Goal: Information Seeking & Learning: Obtain resource

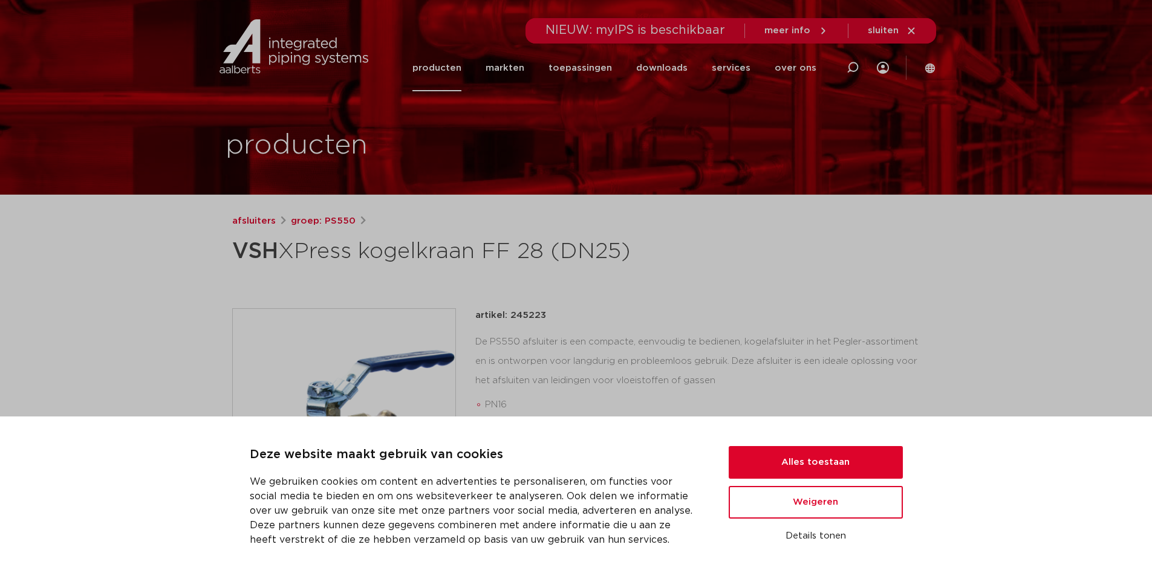
click at [612, 297] on div "afsluiters groep: PS550 VSH XPress kogelkraan FF 28 (DN25) PN16 DZR messing vol…" at bounding box center [576, 489] width 707 height 550
click at [796, 467] on button "Alles toestaan" at bounding box center [816, 462] width 174 height 33
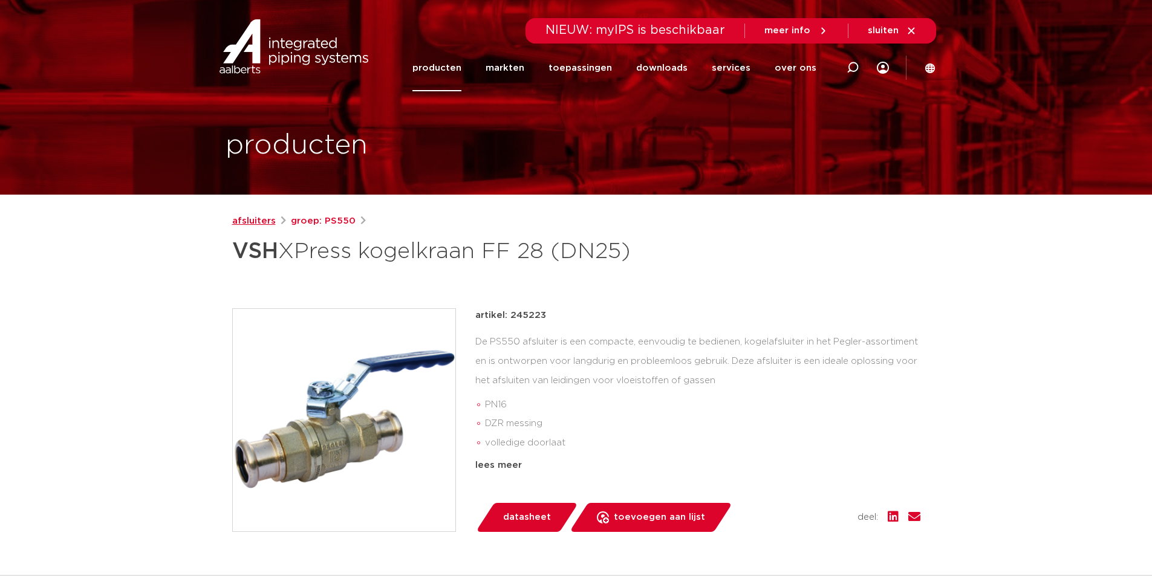
click at [264, 224] on link "afsluiters" at bounding box center [254, 221] width 44 height 15
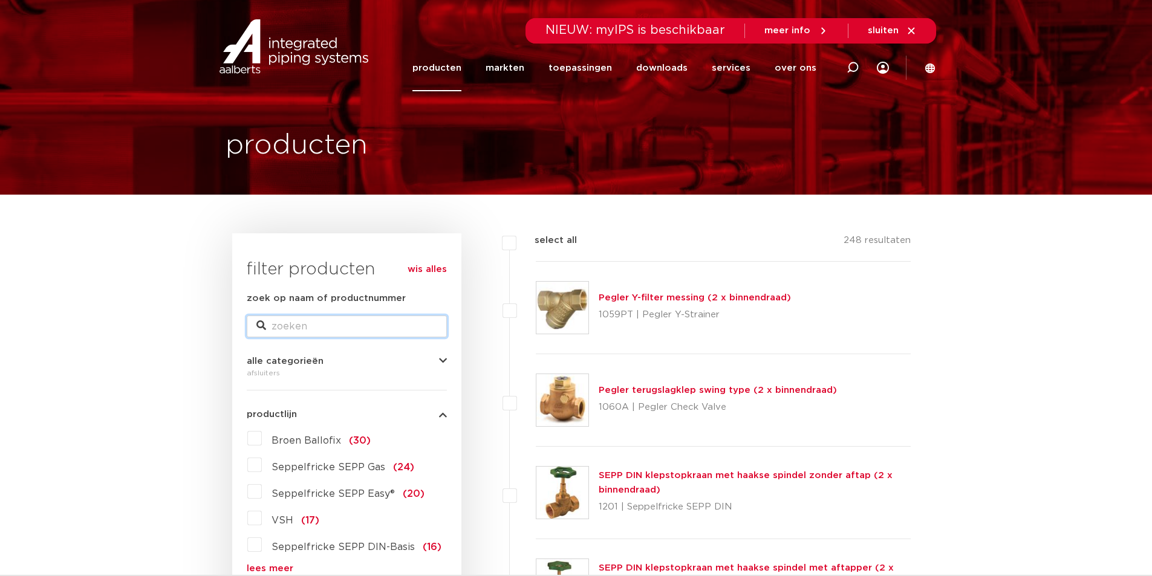
click at [309, 328] on input "zoek op naam of productnummer" at bounding box center [347, 327] width 200 height 22
click at [455, 365] on div "wis alles filter producten zoek op naam of productnummer alle categorieën afslu…" at bounding box center [346, 558] width 229 height 651
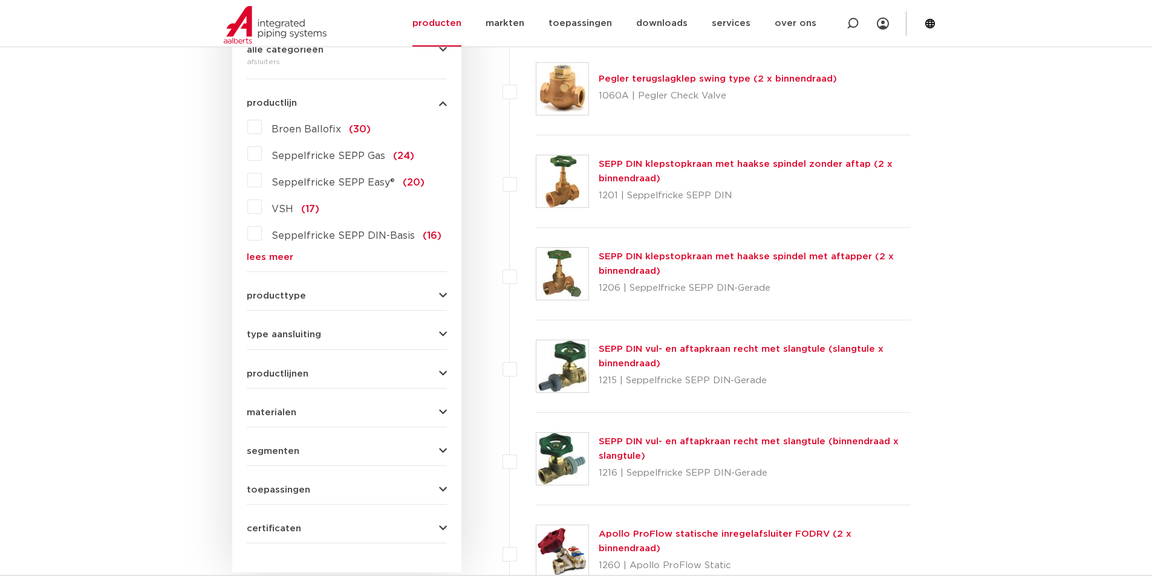
scroll to position [312, 0]
click at [395, 343] on form "zoek op naam of productnummer alle categorieën afsluiters fittingen afsluiters …" at bounding box center [347, 261] width 200 height 564
click at [439, 333] on icon "button" at bounding box center [443, 334] width 8 height 9
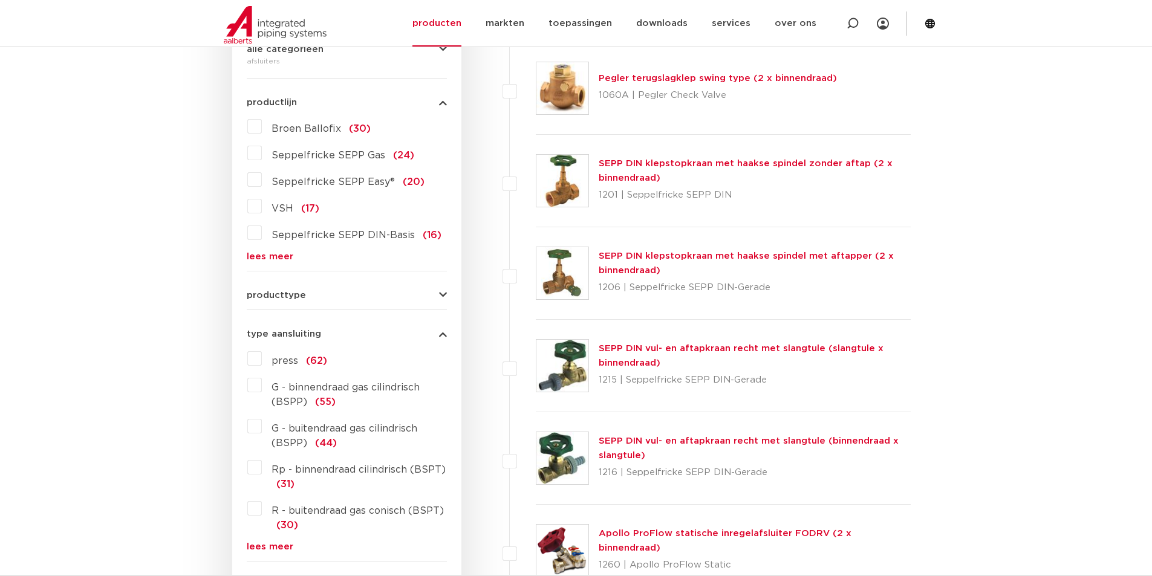
click at [438, 333] on button "type aansluiting" at bounding box center [347, 334] width 200 height 9
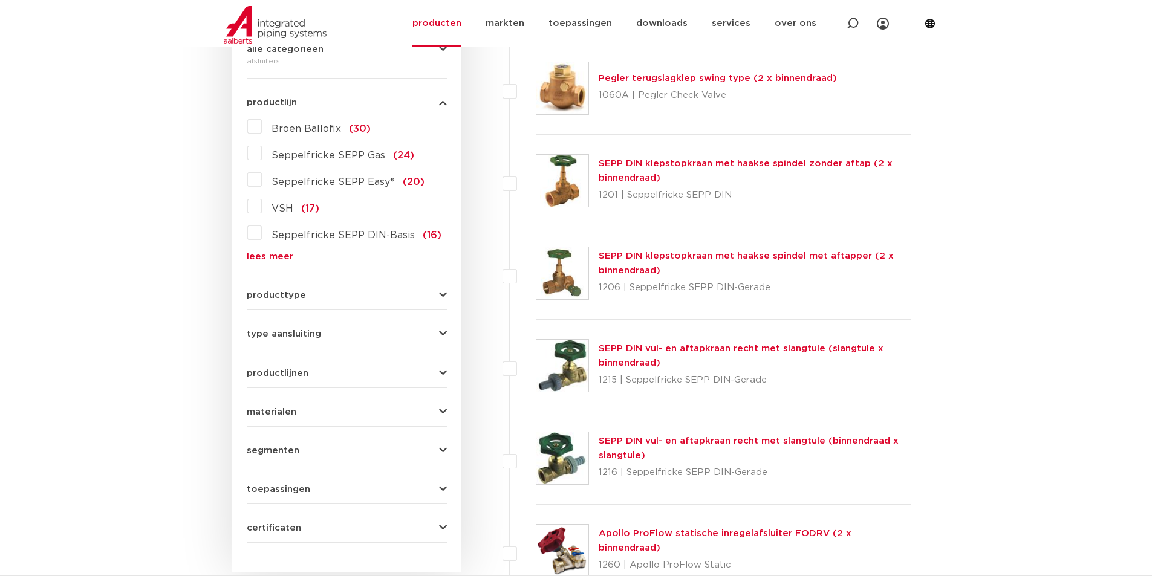
click at [439, 333] on icon "button" at bounding box center [443, 334] width 8 height 9
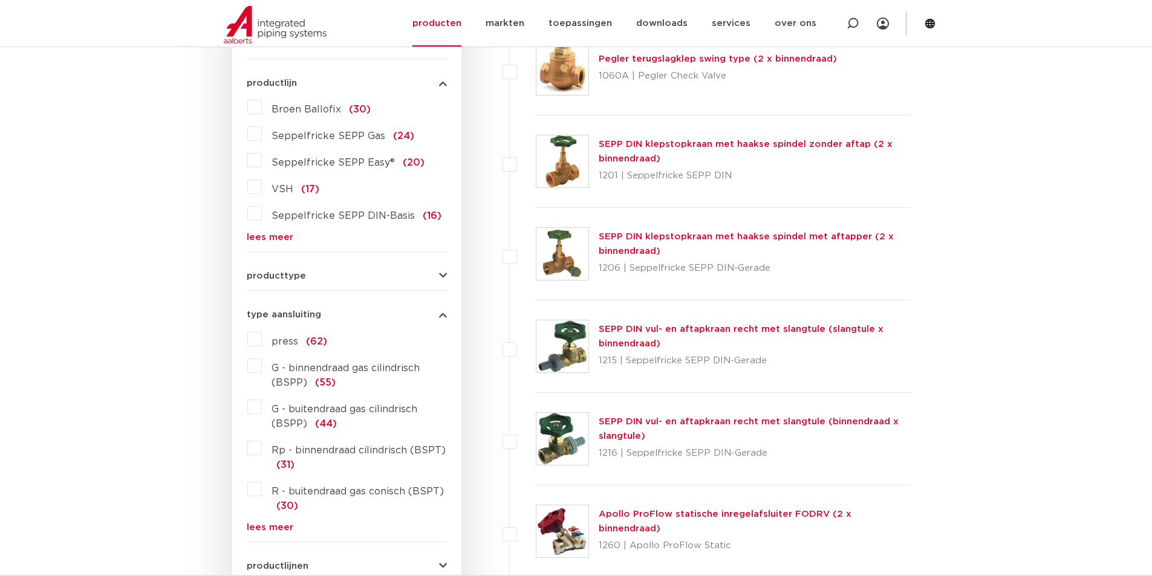
scroll to position [332, 0]
click at [410, 411] on span "G - buitendraad gas cilindrisch (BSPP)" at bounding box center [344, 416] width 146 height 24
click at [0, 0] on input "G - buitendraad gas cilindrisch (BSPP) (44)" at bounding box center [0, 0] width 0 height 0
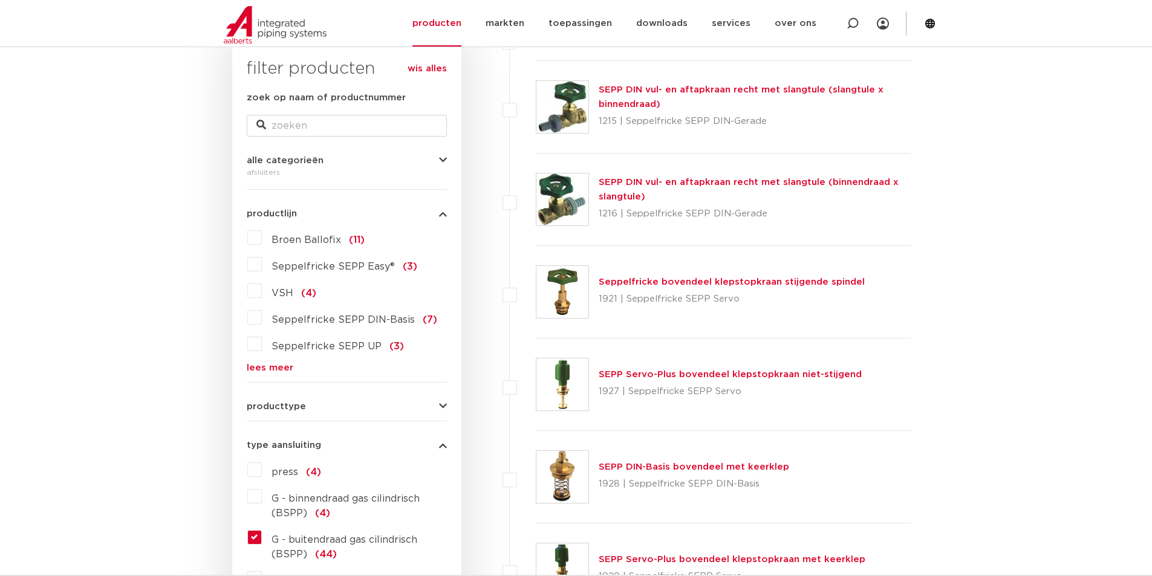
scroll to position [201, 0]
click at [262, 294] on label "VSH (4)" at bounding box center [289, 290] width 54 height 19
click at [0, 0] on input "VSH (4)" at bounding box center [0, 0] width 0 height 0
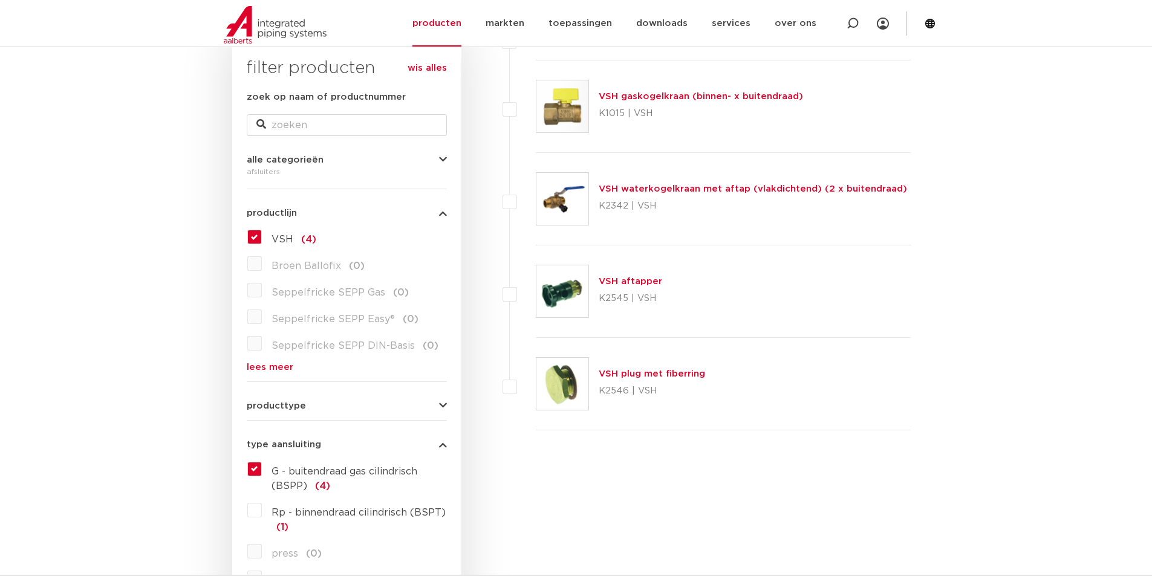
click at [721, 189] on link "VSH waterkogelkraan met aftap (vlakdichtend) (2 x buitendraad)" at bounding box center [753, 188] width 308 height 9
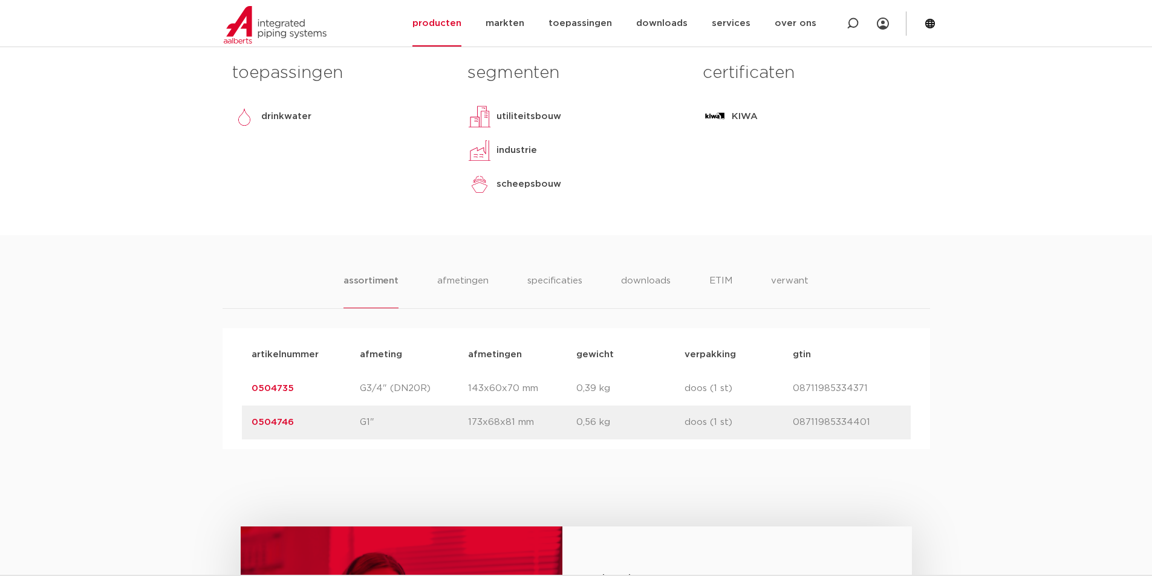
scroll to position [544, 0]
click at [262, 424] on link "0504746" at bounding box center [273, 421] width 42 height 9
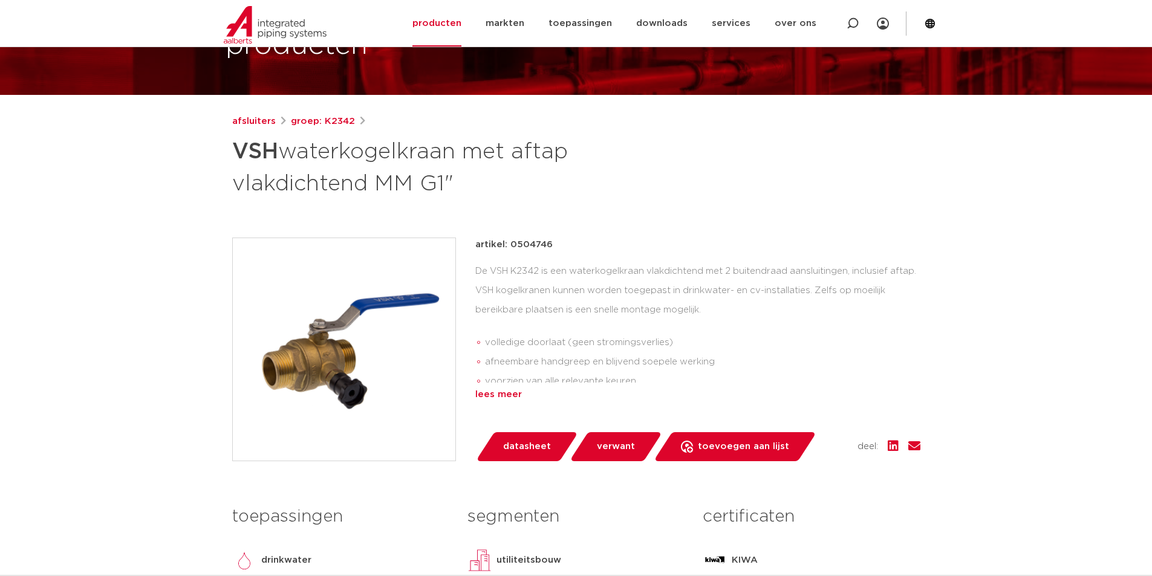
scroll to position [100, 0]
click at [497, 394] on div "lees meer" at bounding box center [697, 394] width 445 height 15
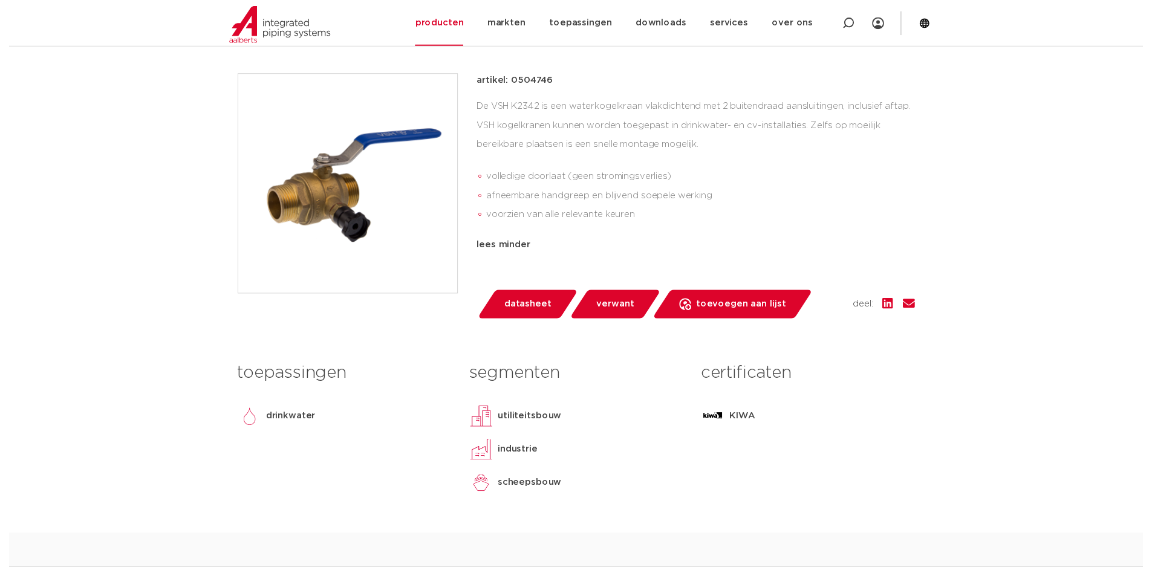
scroll to position [262, 0]
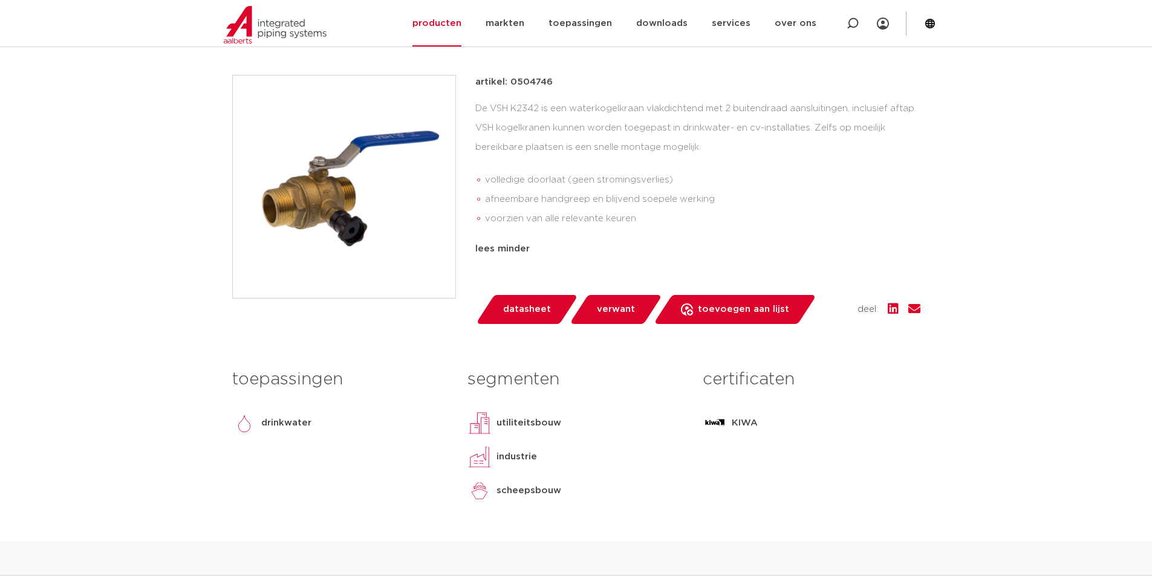
click at [526, 312] on span "datasheet" at bounding box center [527, 309] width 48 height 19
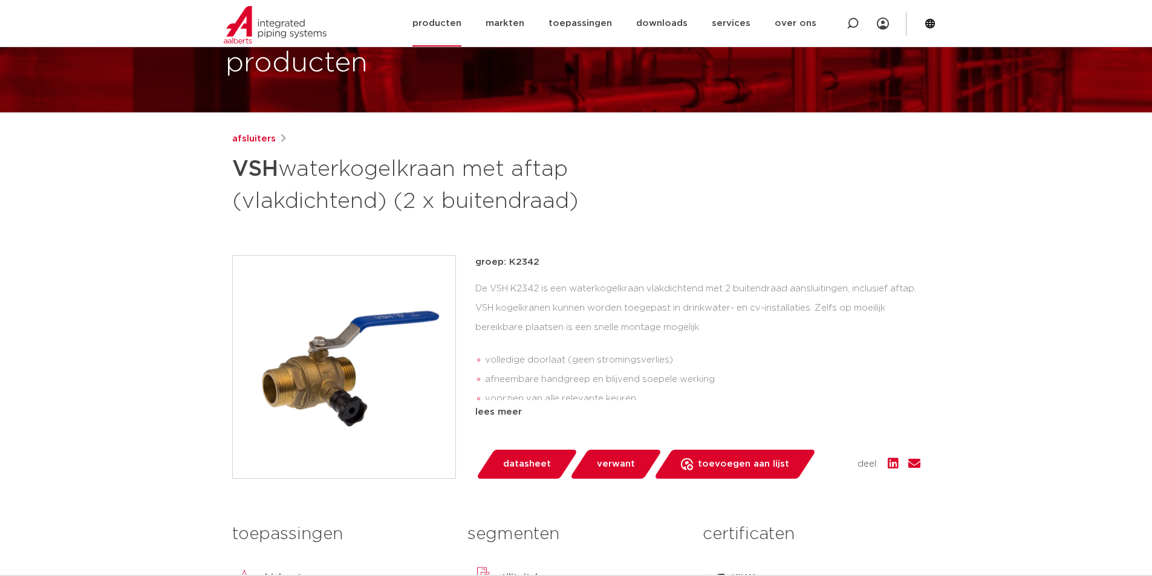
scroll to position [81, 0]
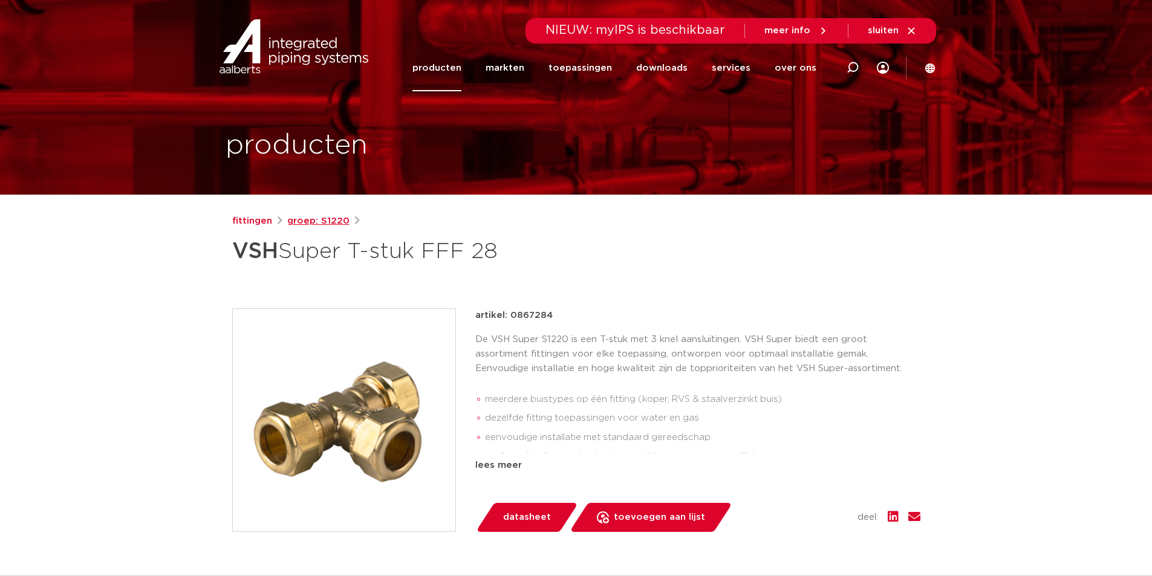
click at [296, 223] on link "groep: S1220" at bounding box center [318, 221] width 62 height 15
click at [250, 226] on link "fittingen" at bounding box center [252, 221] width 40 height 15
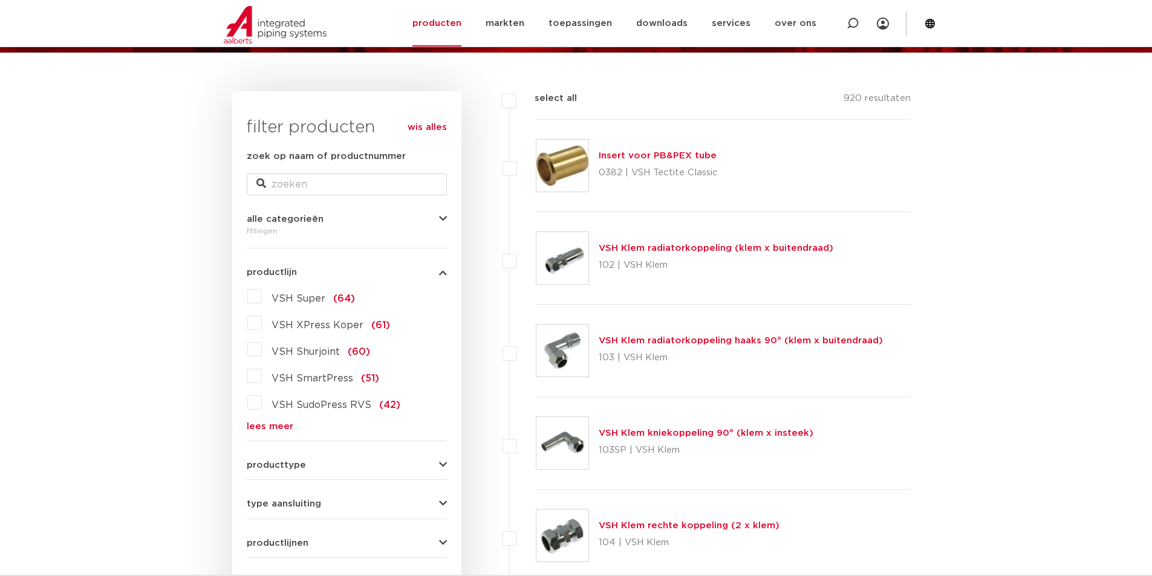
scroll to position [141, 0]
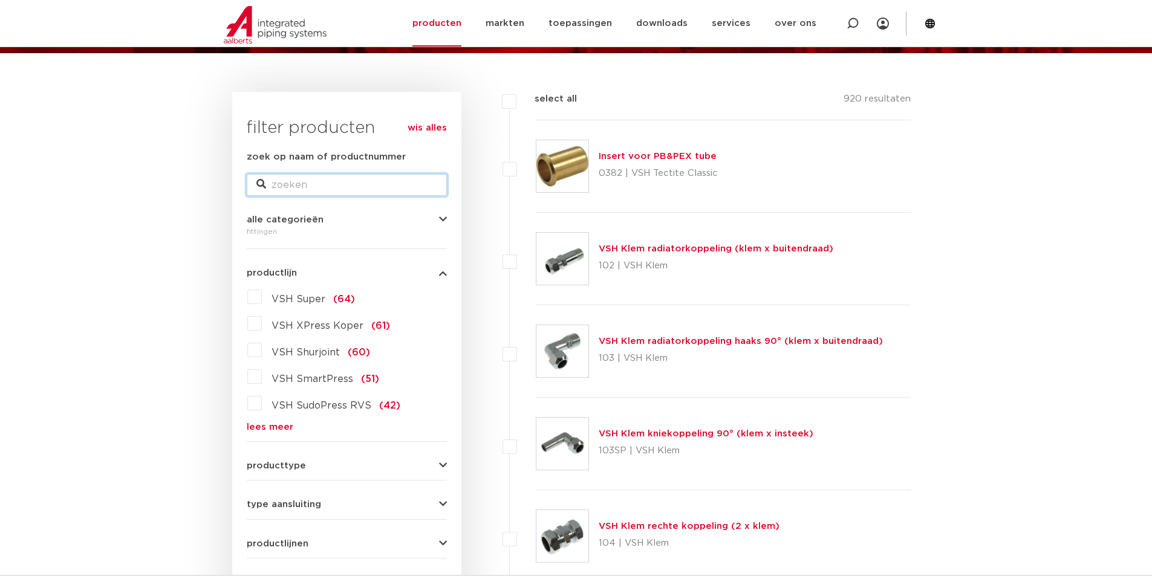
click at [292, 184] on input "zoek op naam of productnummer" at bounding box center [347, 185] width 200 height 22
type input "t stuk"
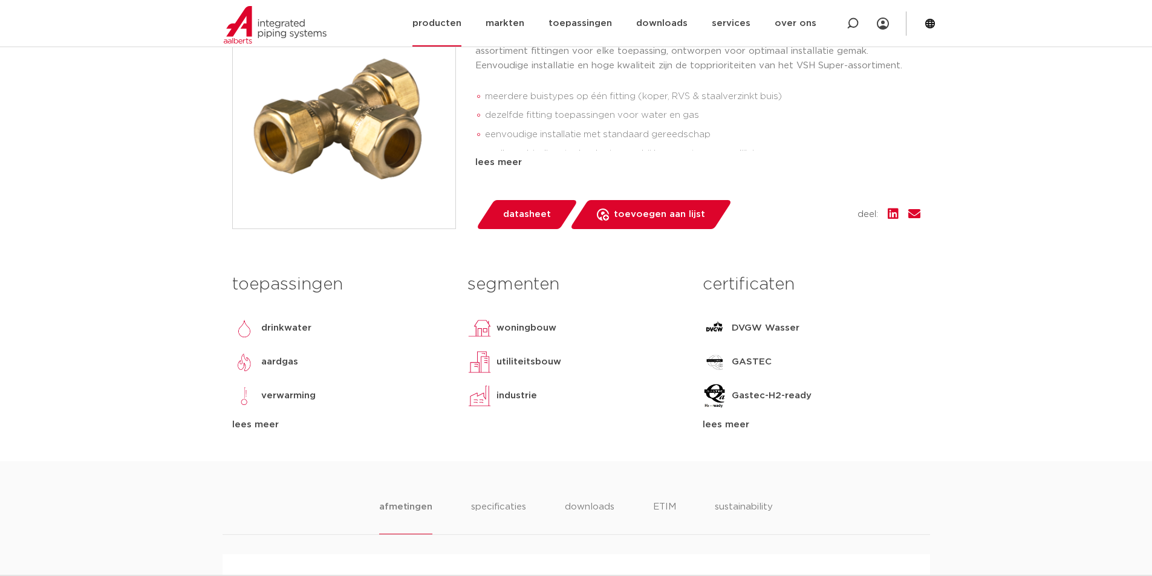
scroll to position [302, 0]
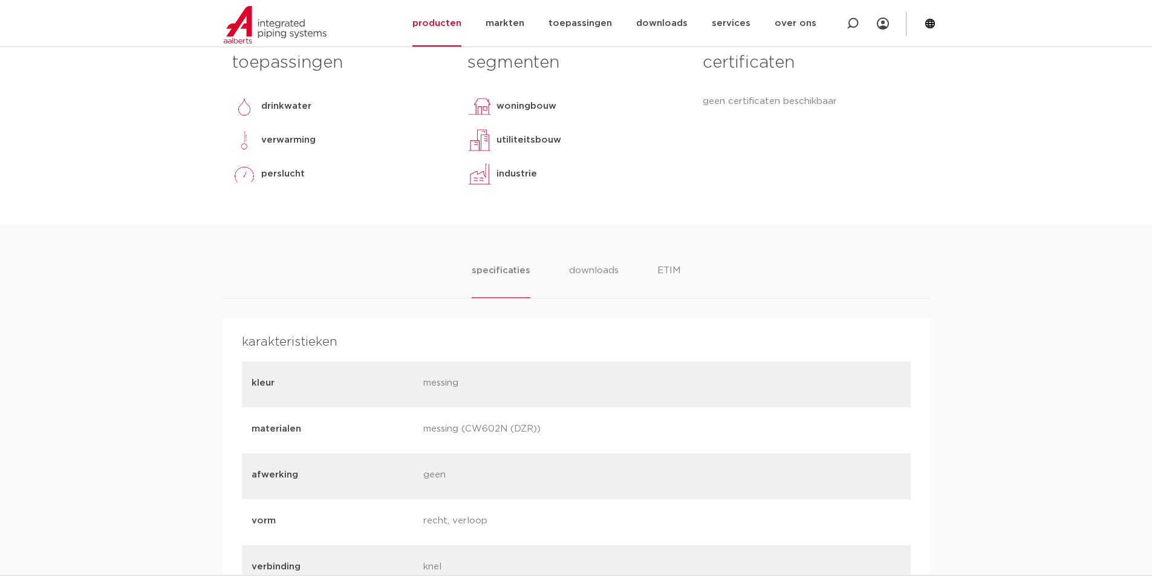
scroll to position [524, 0]
click at [599, 265] on li "downloads" at bounding box center [593, 281] width 50 height 34
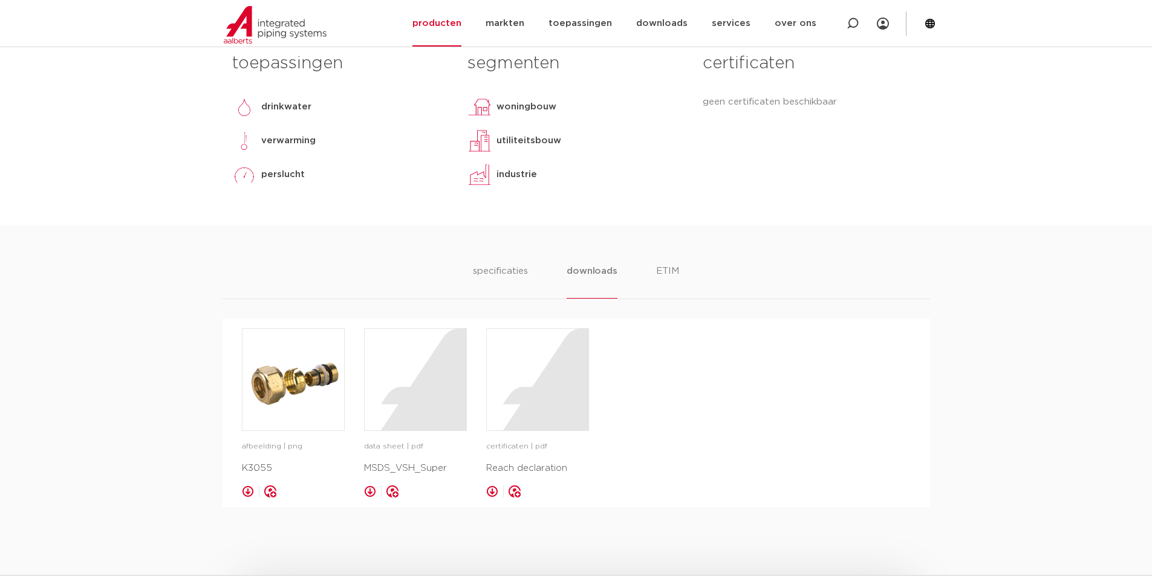
click at [544, 291] on ul "specificaties downloads ETIM" at bounding box center [576, 281] width 206 height 34
click at [518, 286] on li "specificaties" at bounding box center [501, 281] width 58 height 34
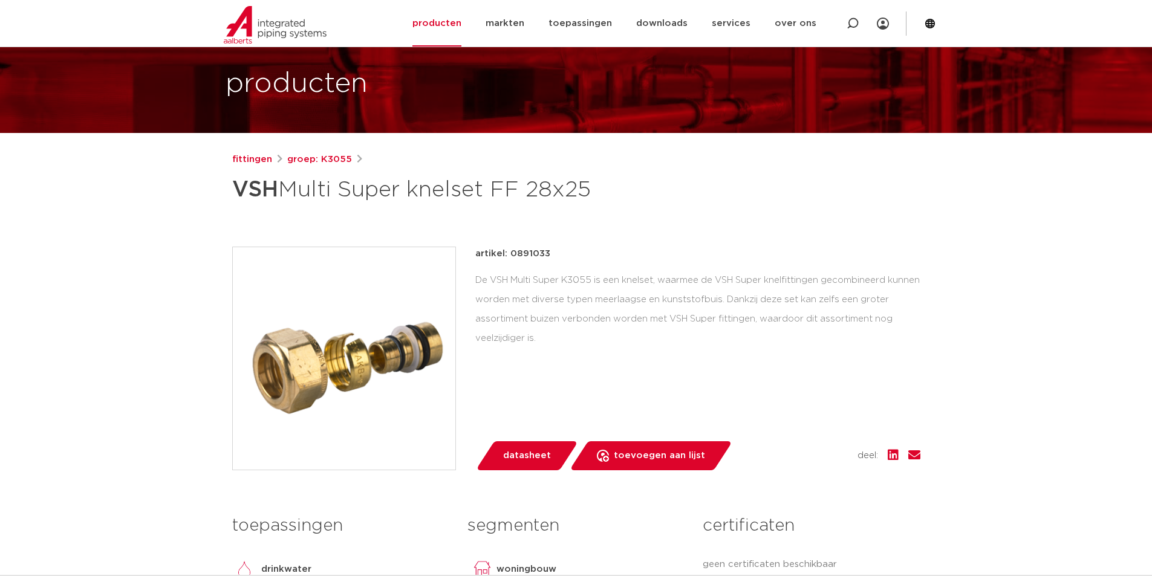
scroll to position [60, 0]
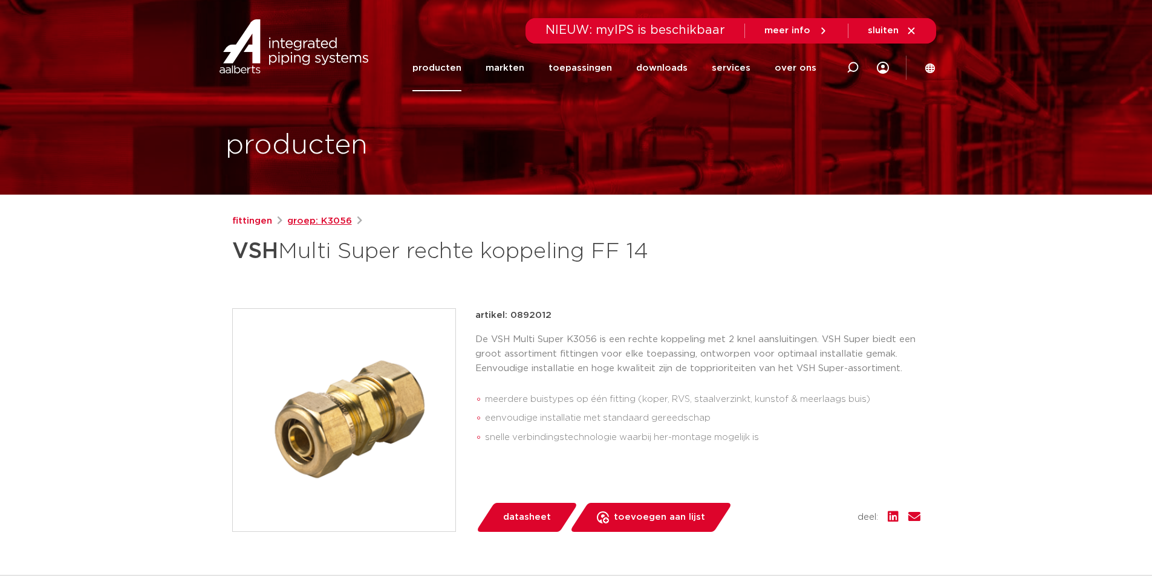
click at [301, 218] on link "groep: K3056" at bounding box center [319, 221] width 65 height 15
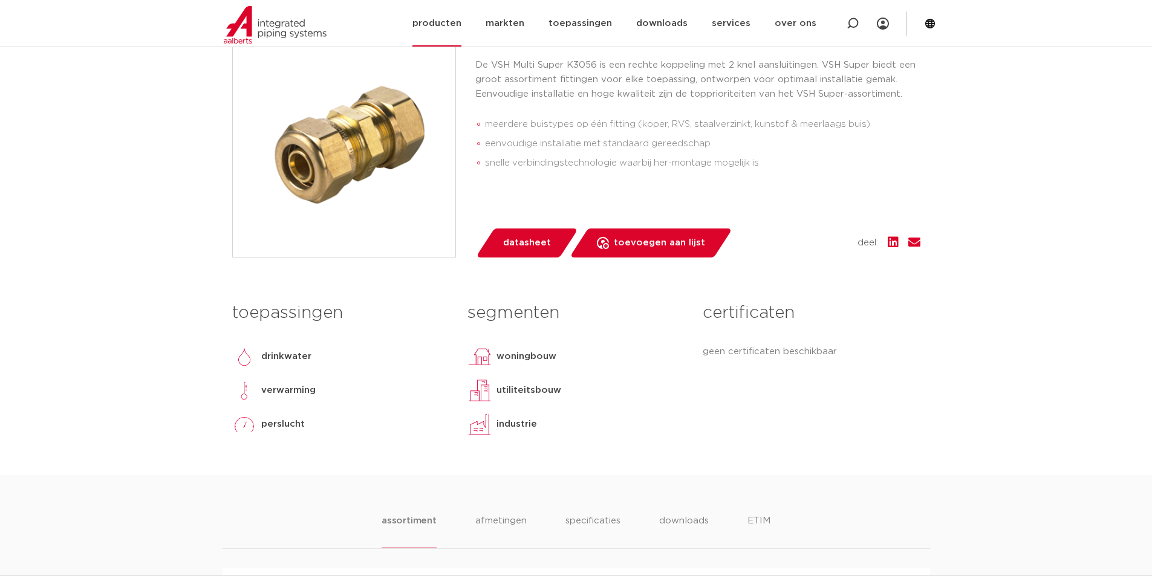
scroll to position [303, 0]
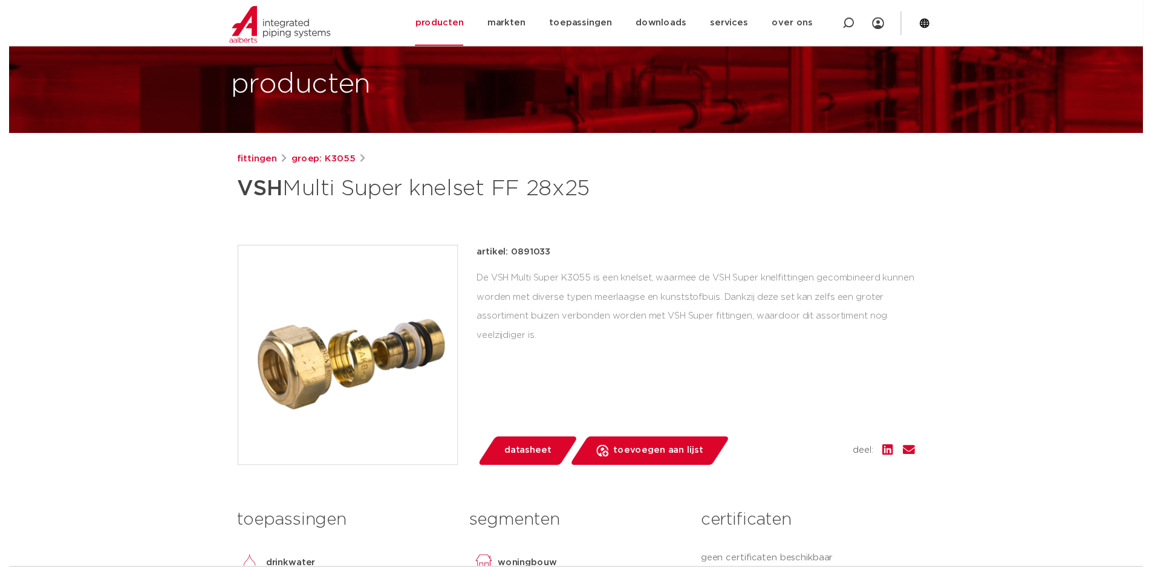
scroll to position [60, 0]
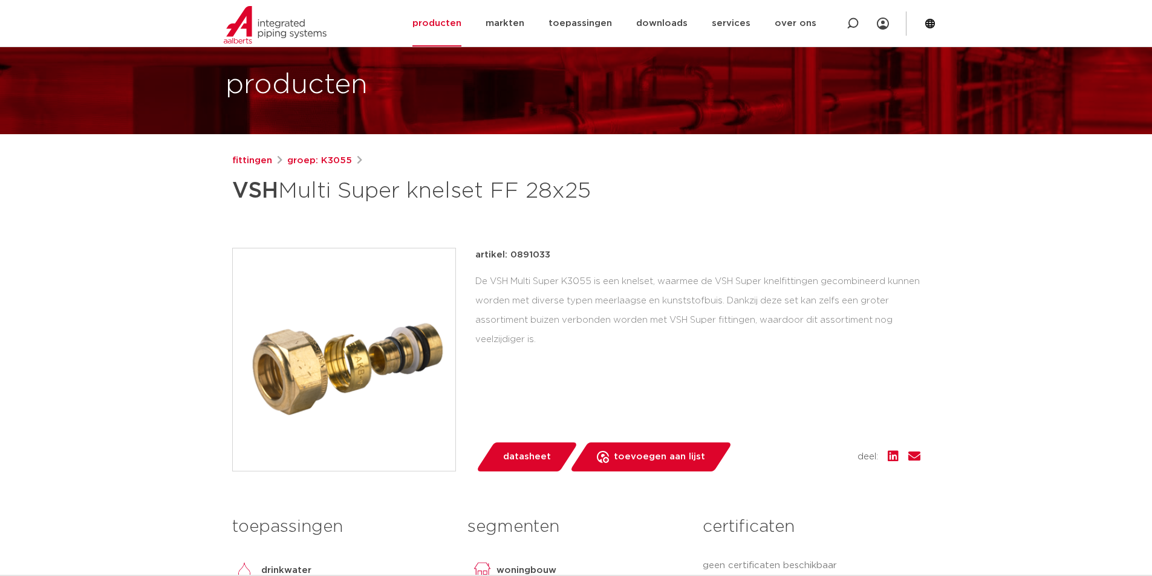
click at [519, 458] on span "datasheet" at bounding box center [527, 456] width 48 height 19
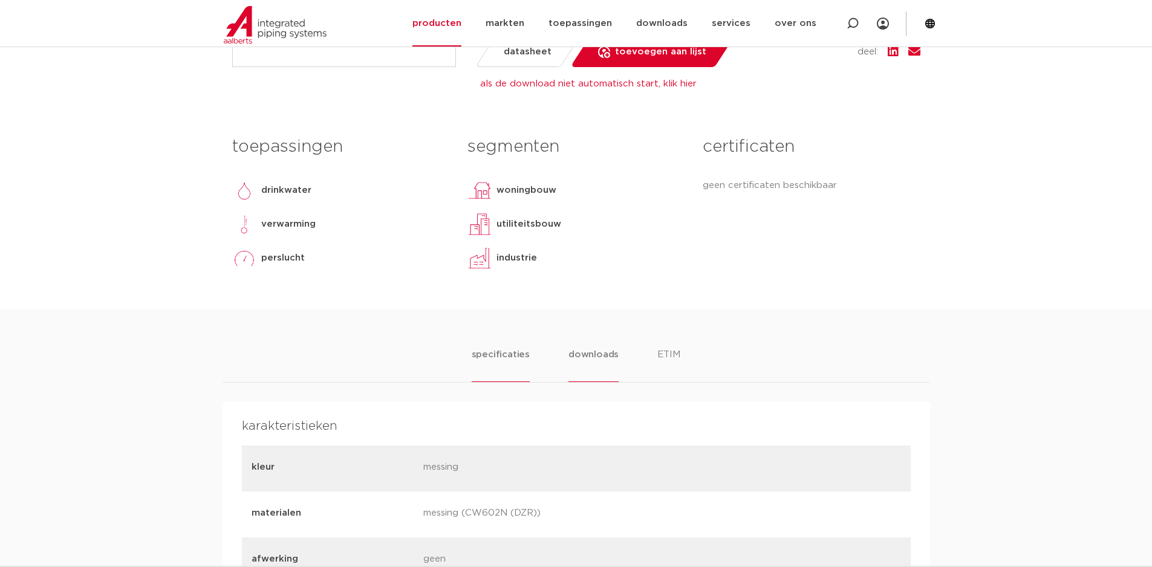
scroll to position [464, 0]
click at [583, 360] on li "downloads" at bounding box center [593, 366] width 50 height 34
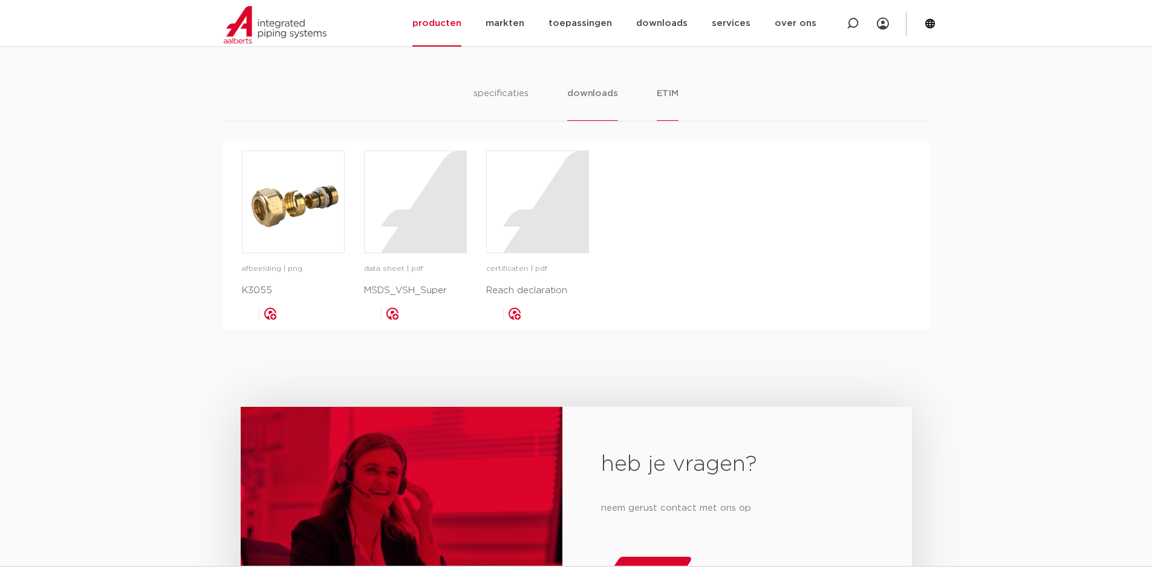
scroll to position [726, 0]
click at [679, 103] on div "specificaties downloads ETIM" at bounding box center [576, 104] width 707 height 35
click at [676, 99] on li "ETIM" at bounding box center [668, 104] width 22 height 34
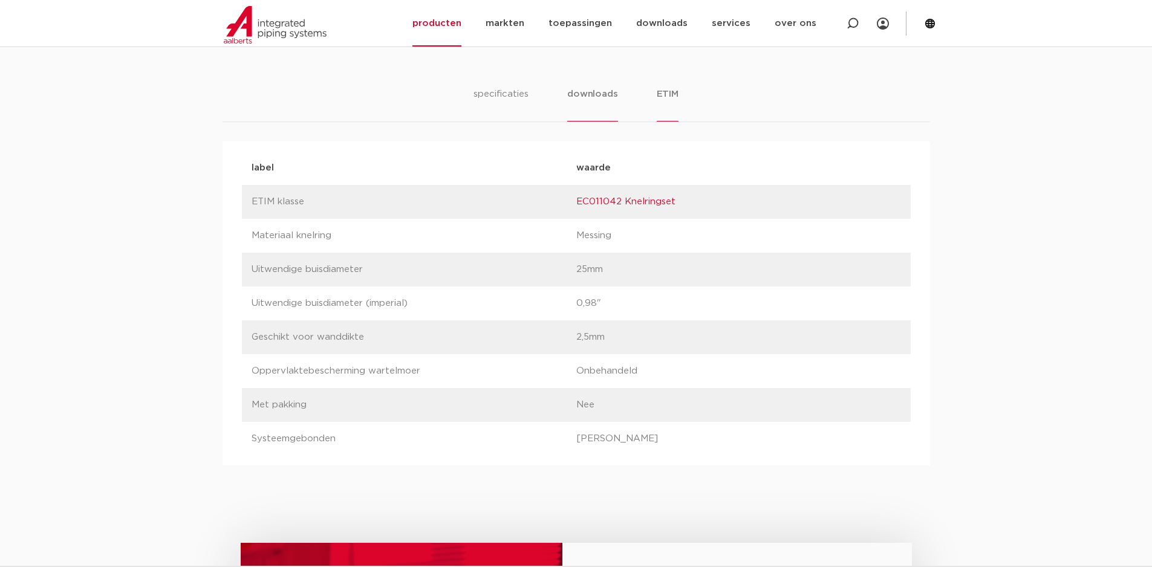
click at [604, 103] on li "downloads" at bounding box center [592, 104] width 50 height 34
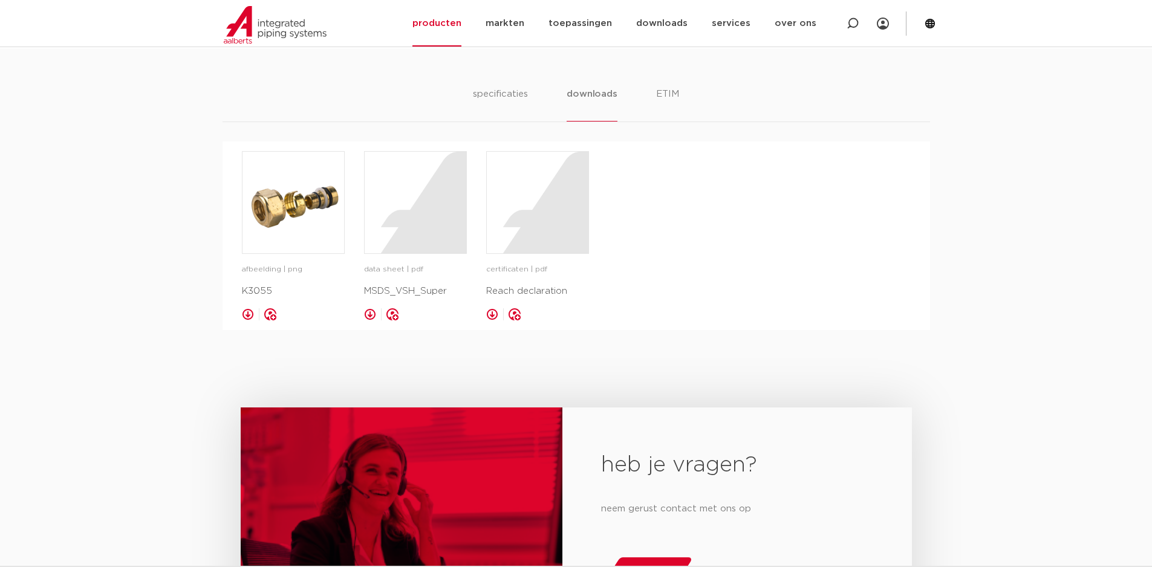
click at [502, 85] on div "specificaties downloads ETIM specificaties downloads ETIM karakteristieken kleu…" at bounding box center [576, 189] width 1152 height 282
click at [507, 89] on li "specificaties" at bounding box center [501, 104] width 58 height 34
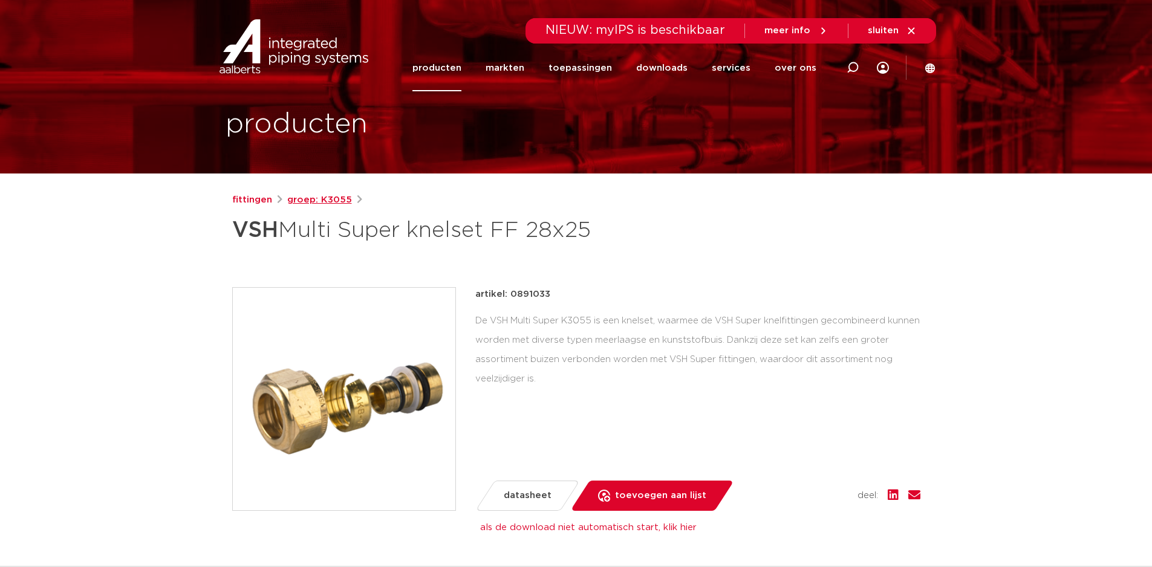
scroll to position [21, 0]
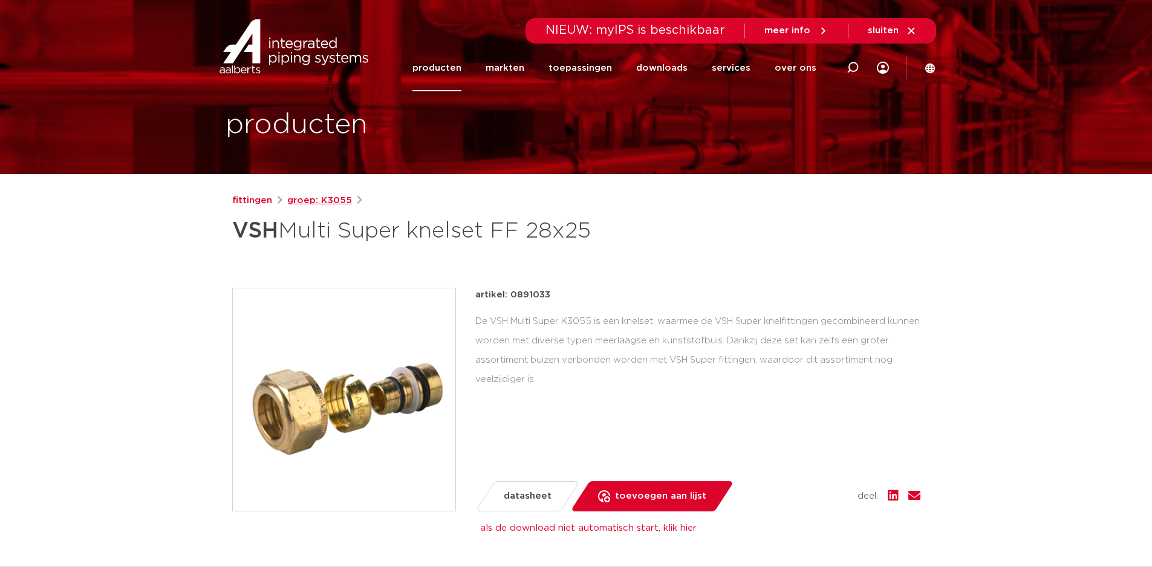
click at [320, 198] on link "groep: K3055" at bounding box center [319, 200] width 65 height 15
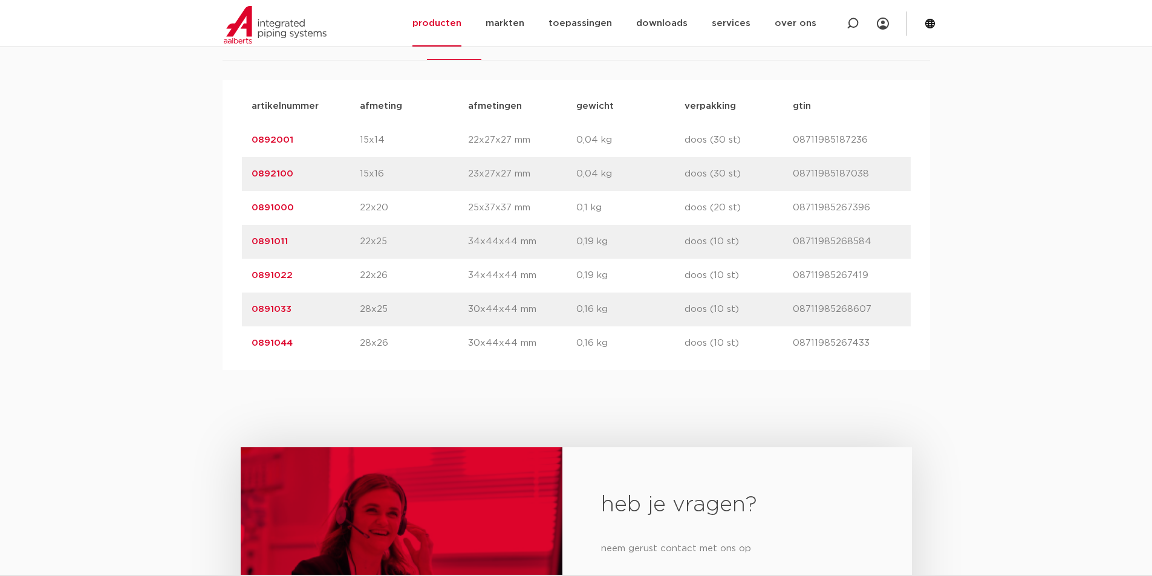
scroll to position [762, 0]
click at [278, 242] on link "0891011" at bounding box center [270, 242] width 36 height 9
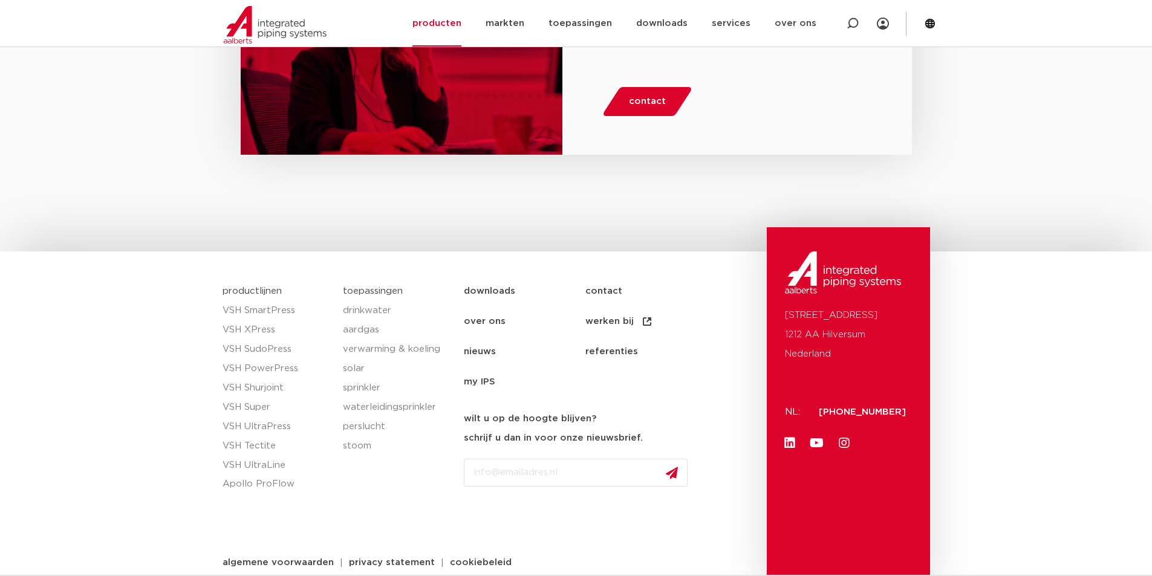
scroll to position [2471, 0]
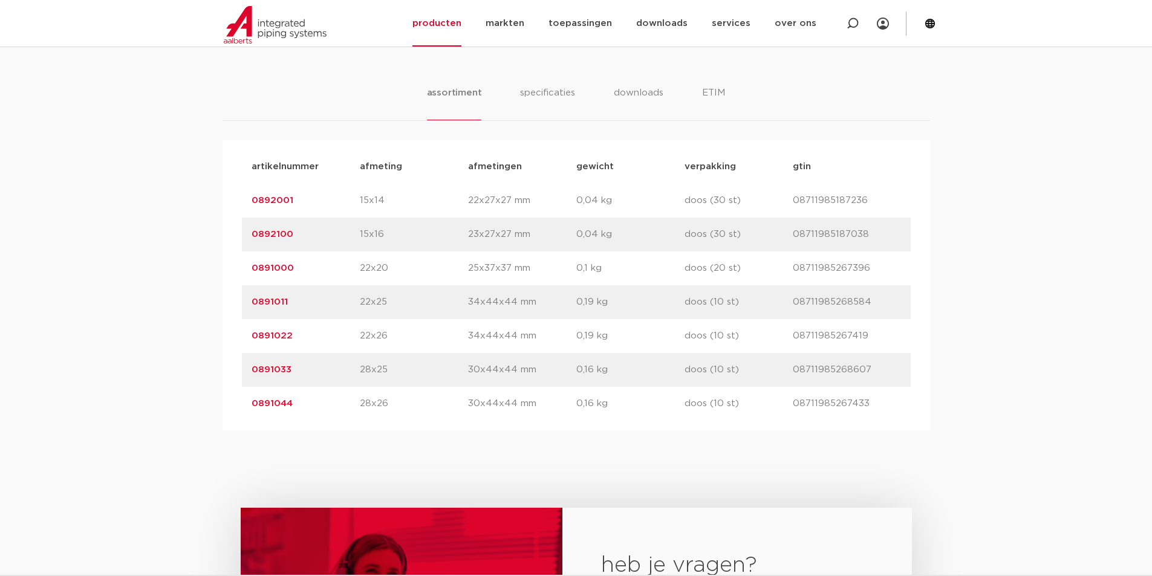
scroll to position [702, 0]
click at [262, 374] on link "0891033" at bounding box center [272, 370] width 40 height 9
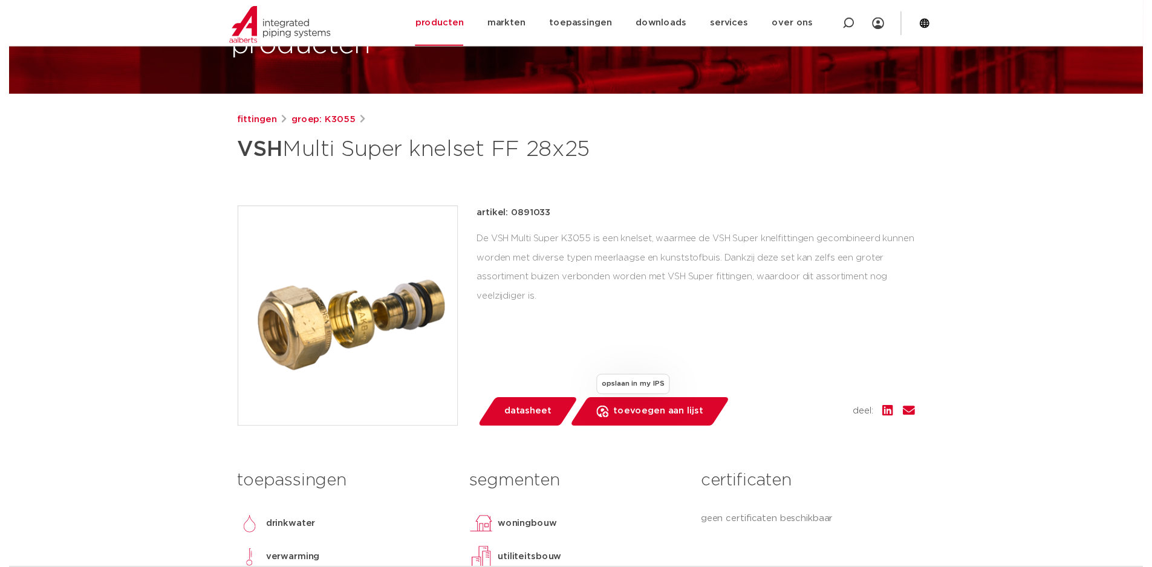
scroll to position [100, 0]
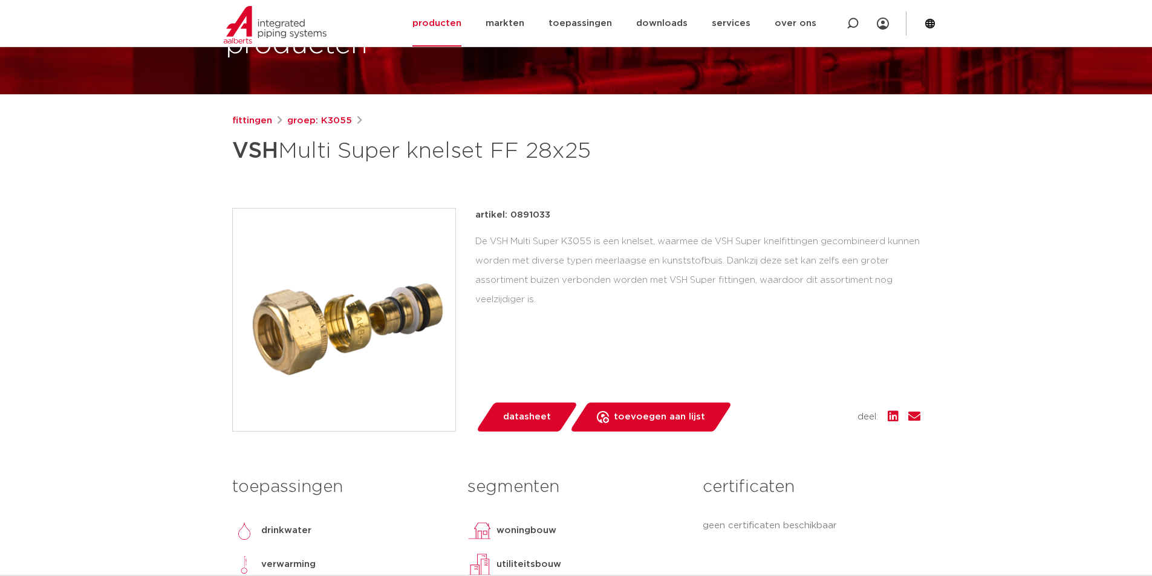
click at [520, 418] on span "datasheet" at bounding box center [527, 417] width 48 height 19
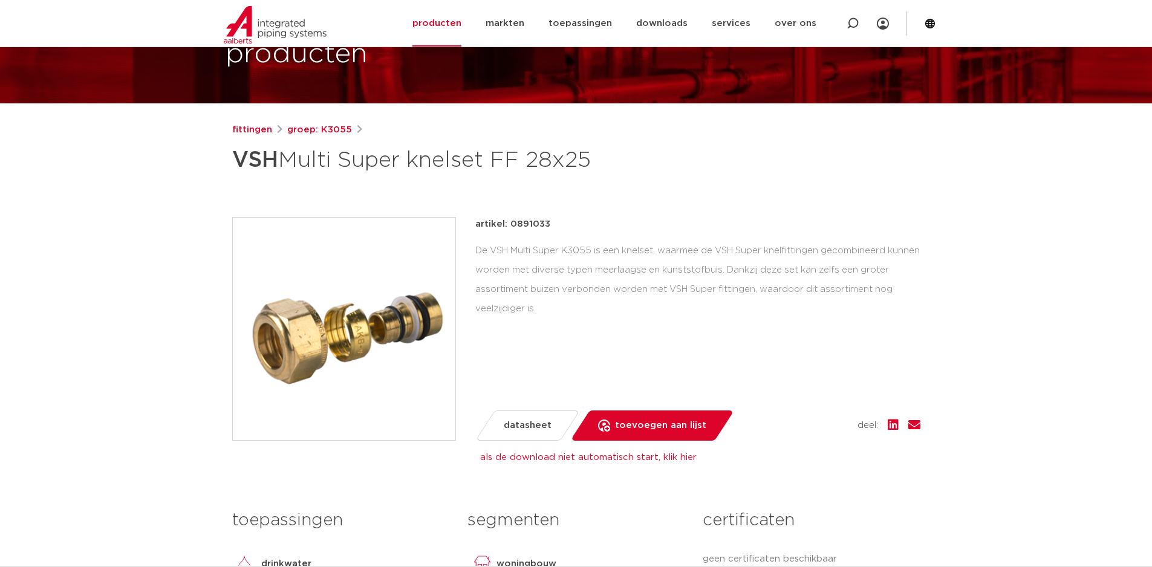
scroll to position [0, 0]
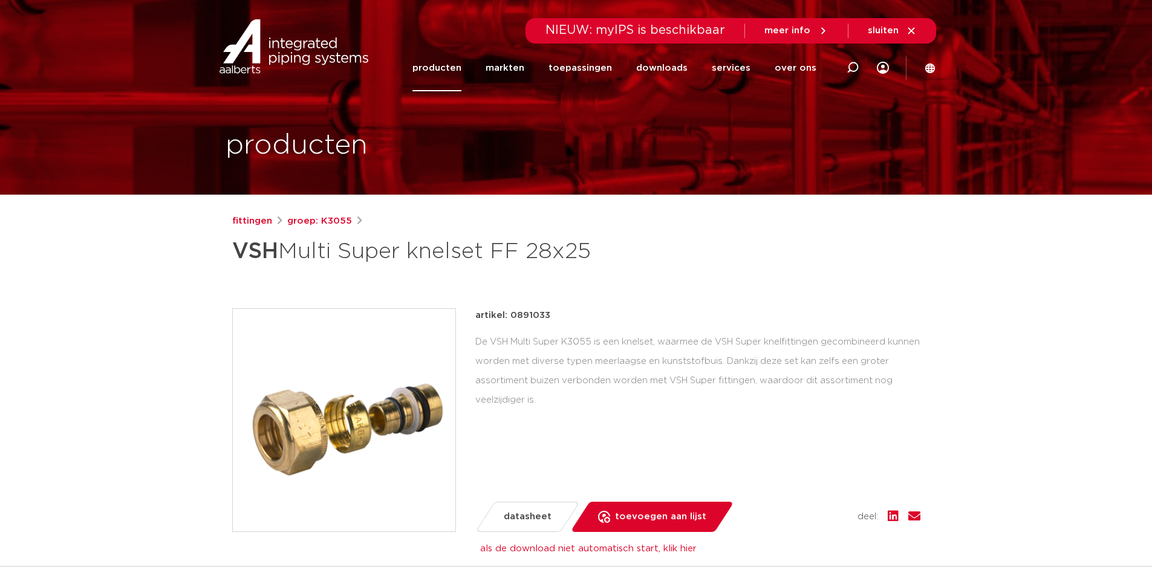
drag, startPoint x: 600, startPoint y: 250, endPoint x: 238, endPoint y: 261, distance: 361.7
click at [238, 261] on h1 "VSH Multi Super knelset FF 28x25" at bounding box center [459, 251] width 454 height 36
copy h1 "VSH Multi Super knelset FF 28x25"
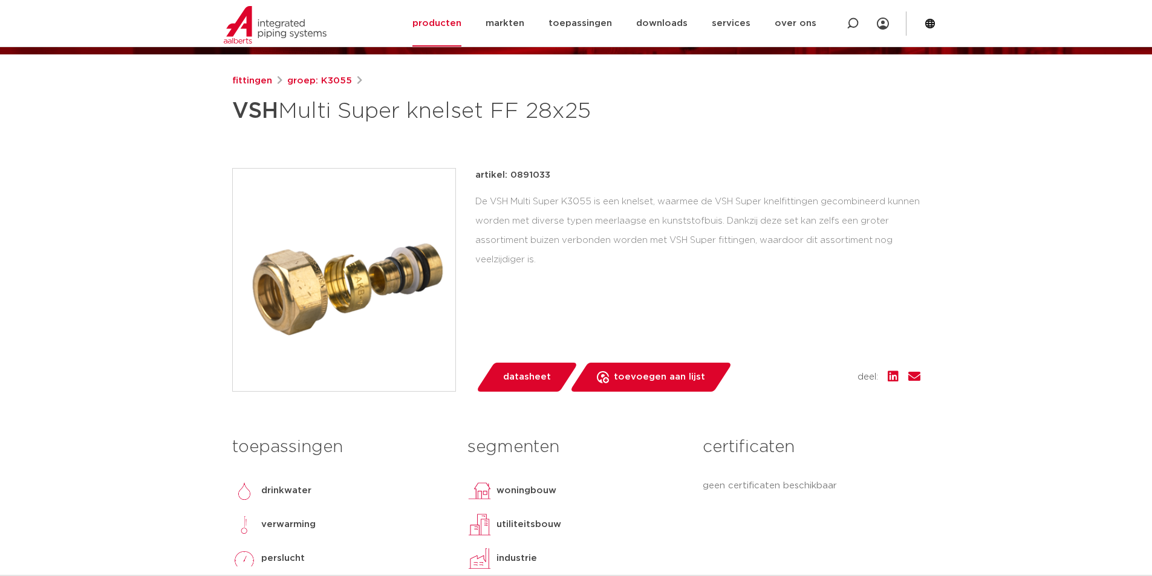
scroll to position [141, 0]
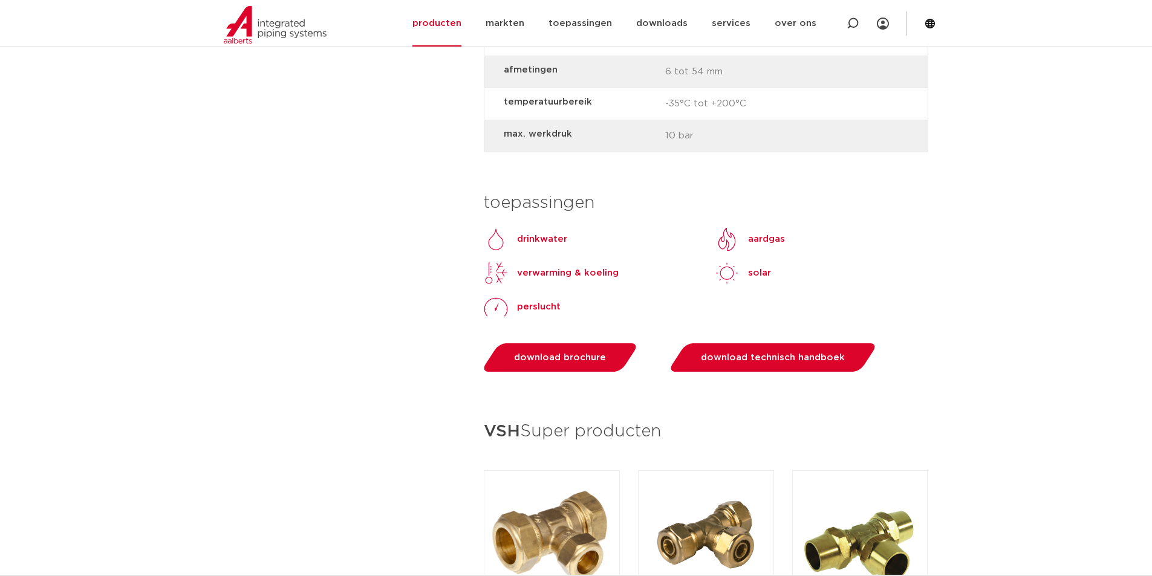
scroll to position [1350, 0]
click at [711, 363] on link "download technisch handboek" at bounding box center [772, 357] width 211 height 28
click at [513, 349] on link "download brochure" at bounding box center [560, 357] width 159 height 28
